Goal: Check status: Check status

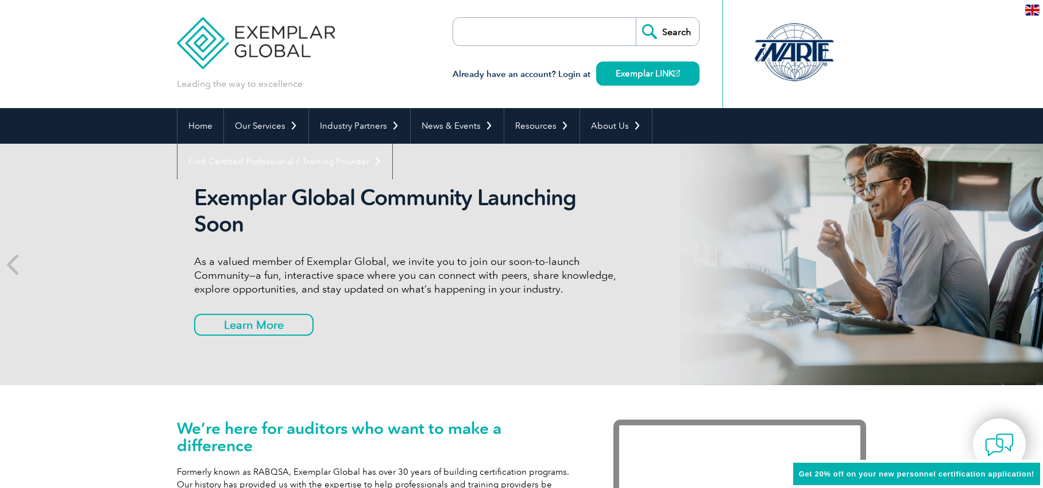
click at [482, 23] on input "search" at bounding box center [519, 32] width 121 height 28
click at [404, 63] on div "Leading the way to excellence Search" at bounding box center [521, 54] width 689 height 108
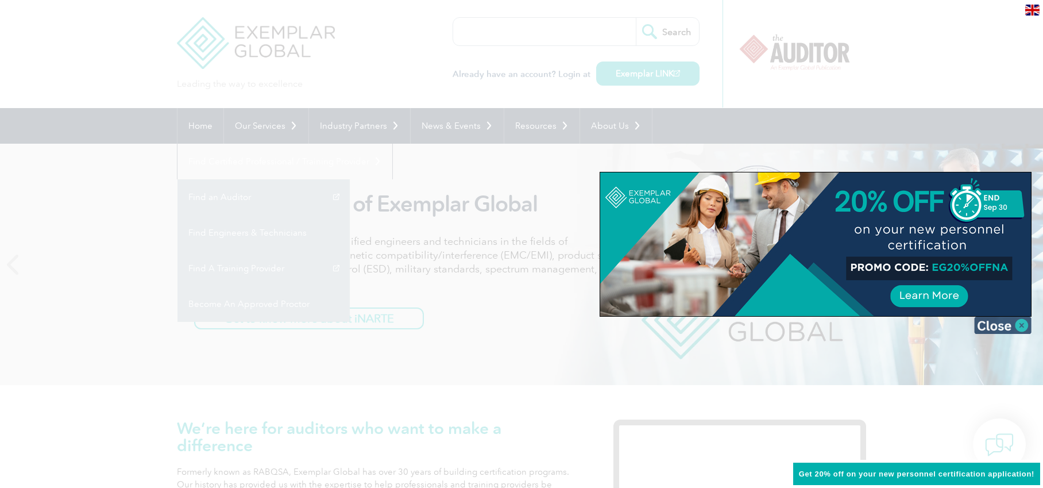
click at [994, 324] on img at bounding box center [1002, 324] width 57 height 17
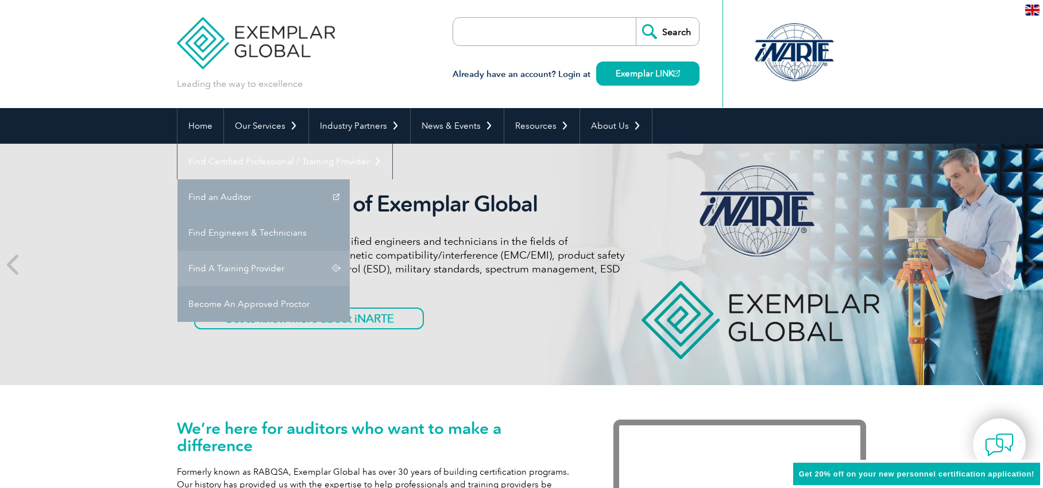
click at [350, 250] on link "Find A Training Provider" at bounding box center [263, 268] width 172 height 36
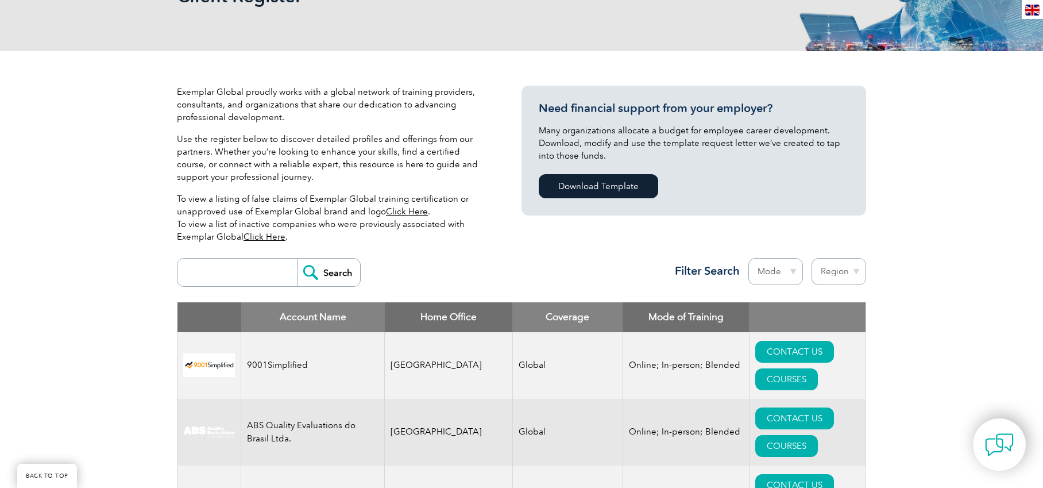
scroll to position [197, 0]
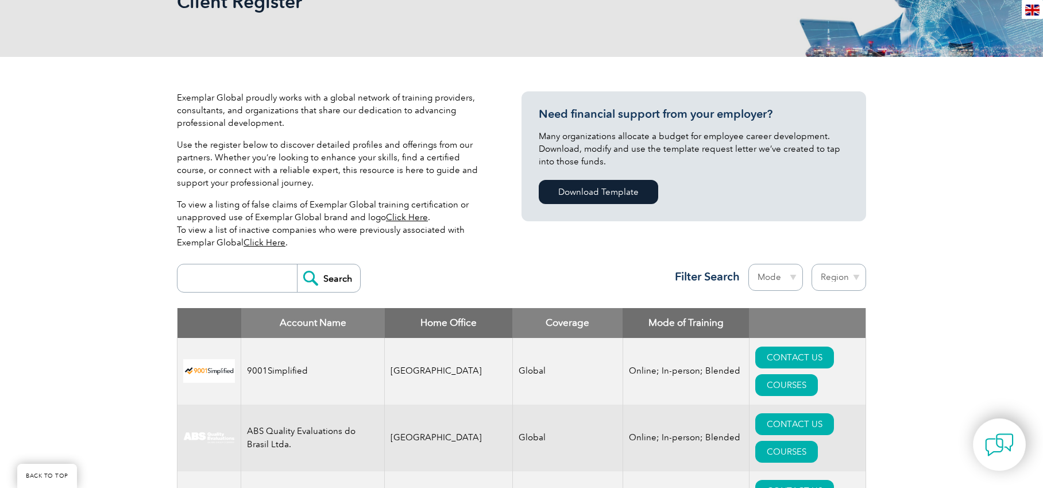
drag, startPoint x: 179, startPoint y: 272, endPoint x: 208, endPoint y: 281, distance: 30.0
click at [180, 272] on form "Search" at bounding box center [269, 278] width 184 height 29
click at [214, 283] on input "search" at bounding box center [240, 278] width 114 height 28
paste input "JS-SK-CTTT-2021-082"
type input "JS-SK-CTTT-2021-082"
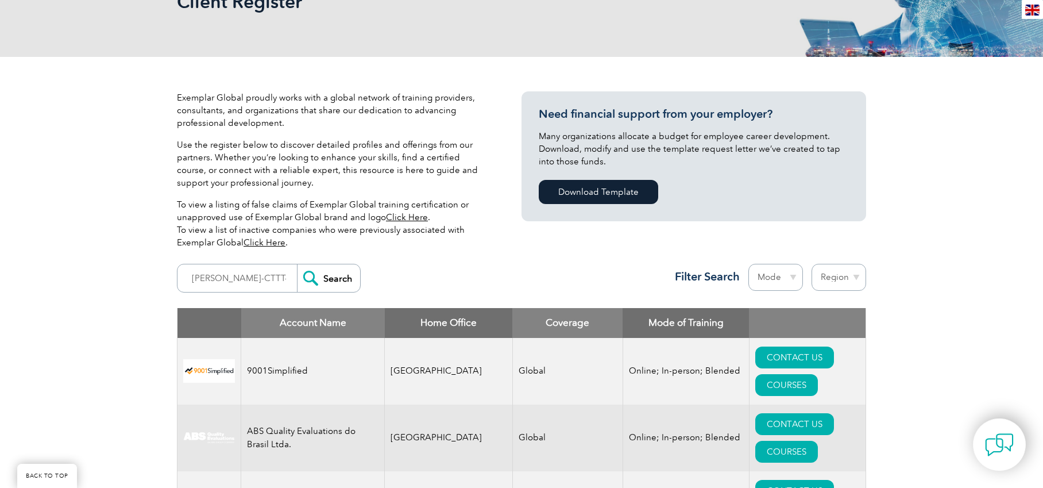
click at [323, 275] on input "Search" at bounding box center [328, 278] width 63 height 28
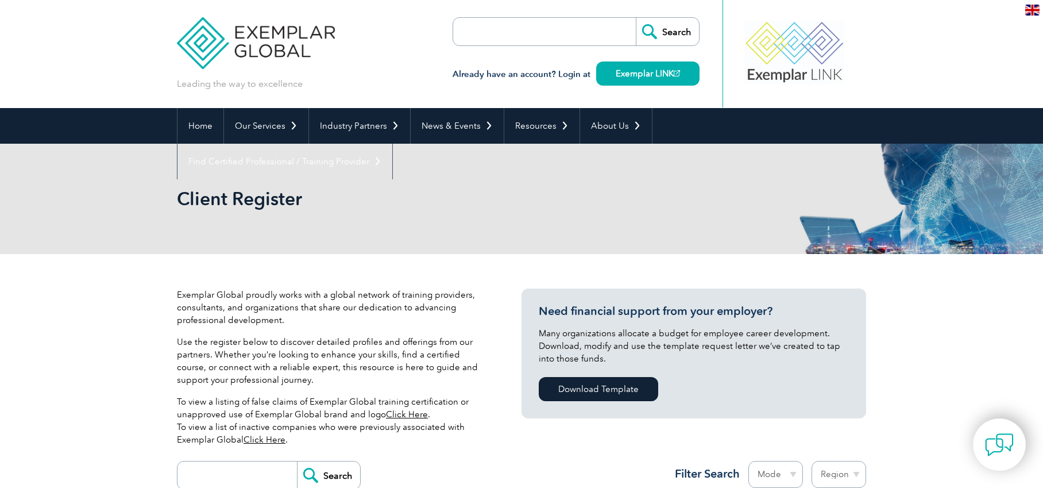
click at [590, 37] on form "Search" at bounding box center [576, 31] width 247 height 29
drag, startPoint x: 576, startPoint y: 34, endPoint x: 570, endPoint y: 33, distance: 5.8
click at [575, 34] on input "search" at bounding box center [519, 32] width 121 height 28
paste input "[PERSON_NAME]-CTTT-2021-082"
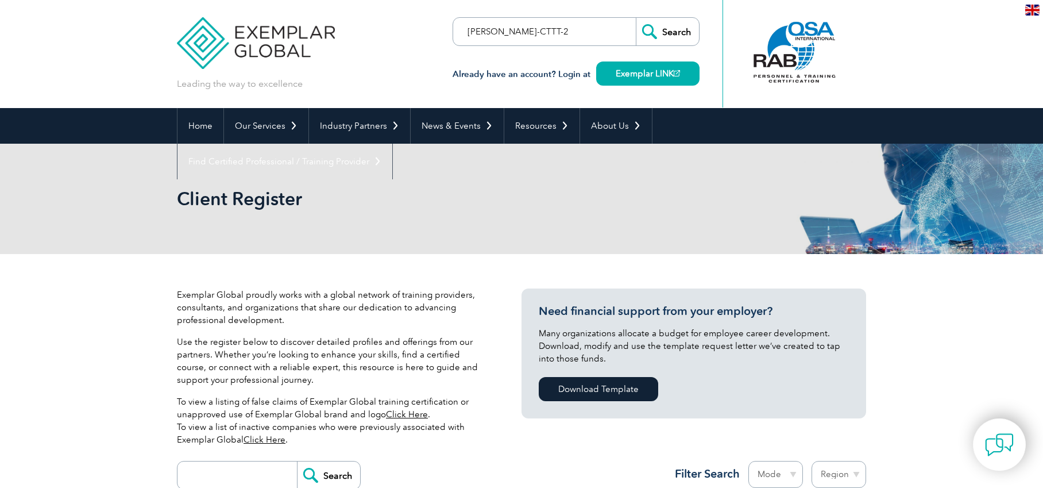
type input "[PERSON_NAME]-CTTT-2021-082"
click at [683, 32] on input "Search" at bounding box center [667, 32] width 63 height 28
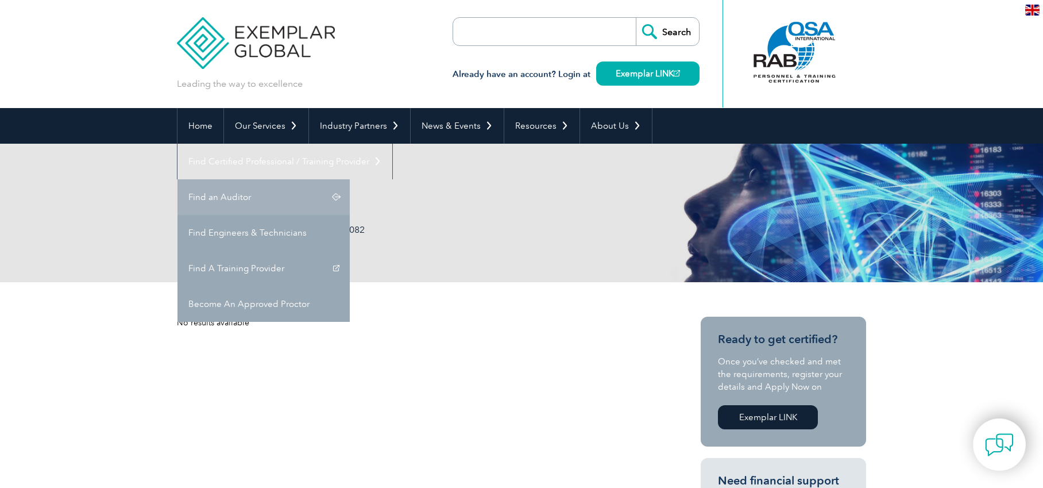
click at [350, 179] on link "Find an Auditor" at bounding box center [263, 197] width 172 height 36
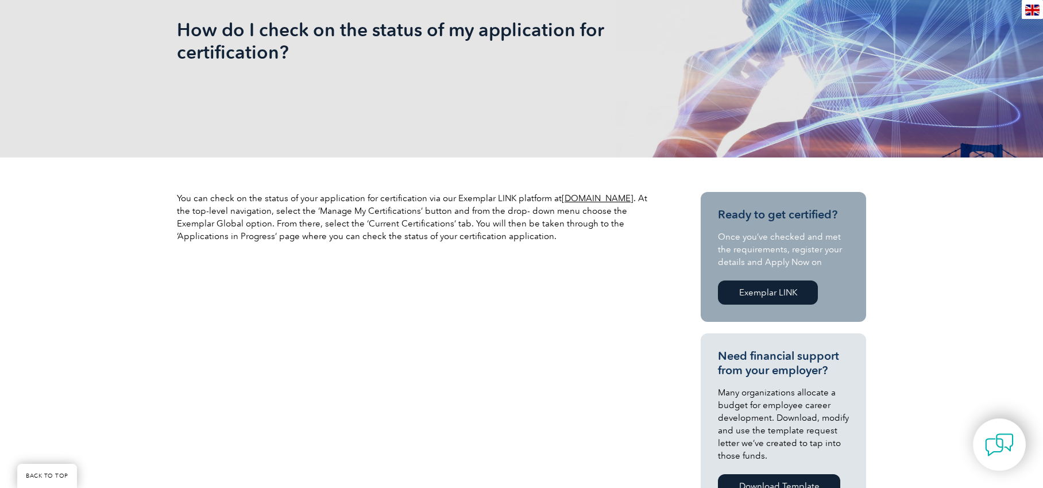
scroll to position [213, 0]
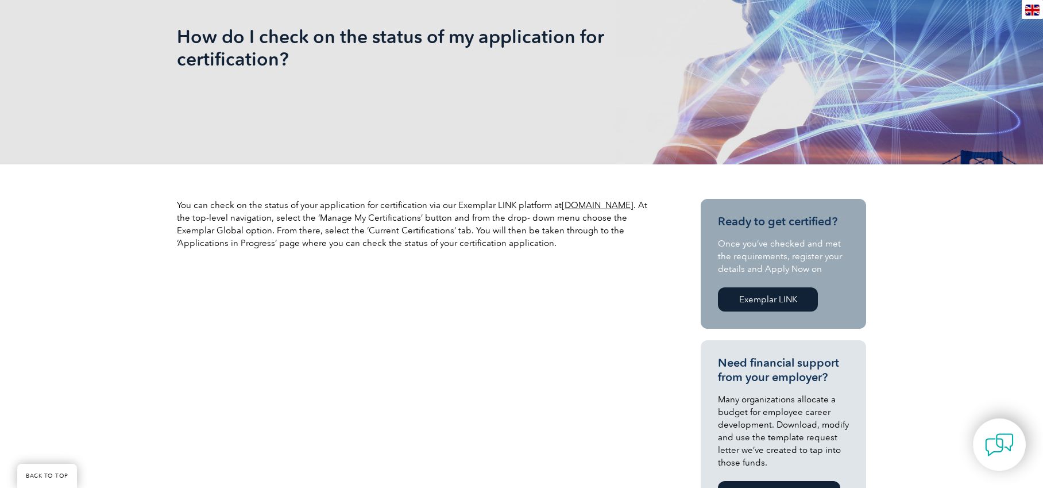
click at [616, 204] on link "[DOMAIN_NAME]" at bounding box center [598, 205] width 72 height 10
